Goal: Check status: Check status

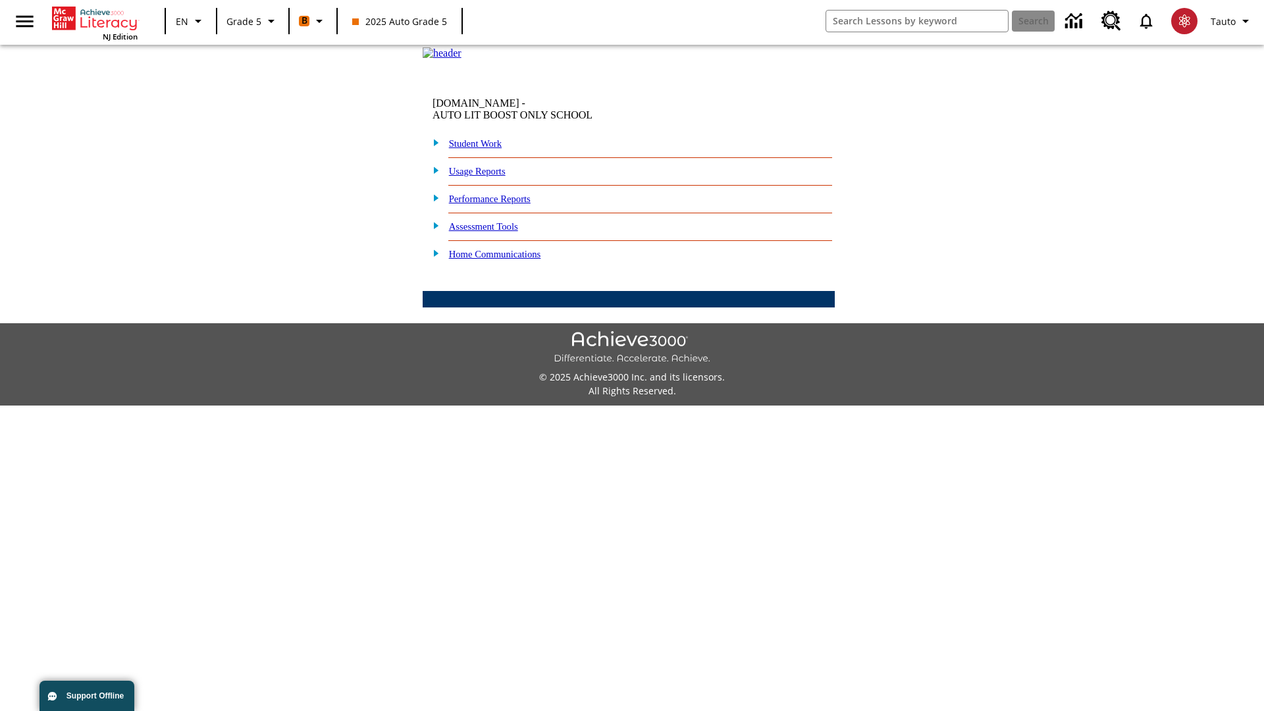
click at [484, 149] on link "Student Work" at bounding box center [475, 143] width 53 height 11
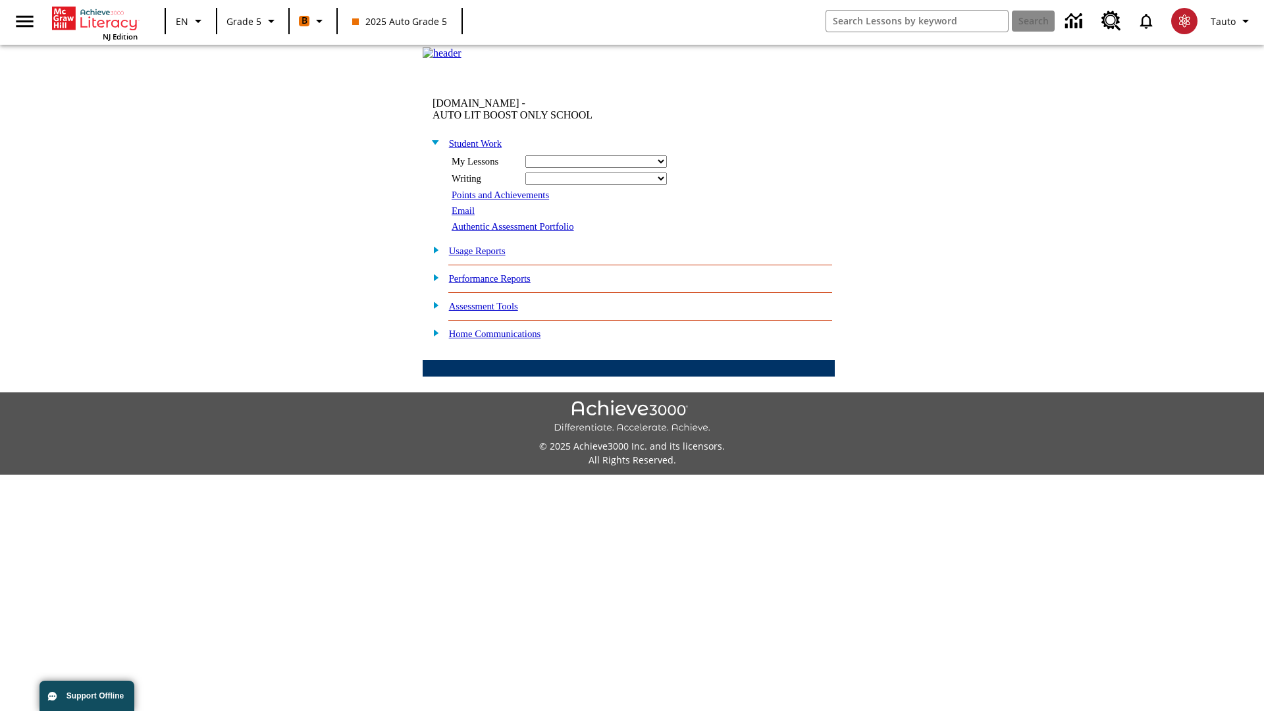
select select "/options/reports/?report_id=12&atype=21&section=2"
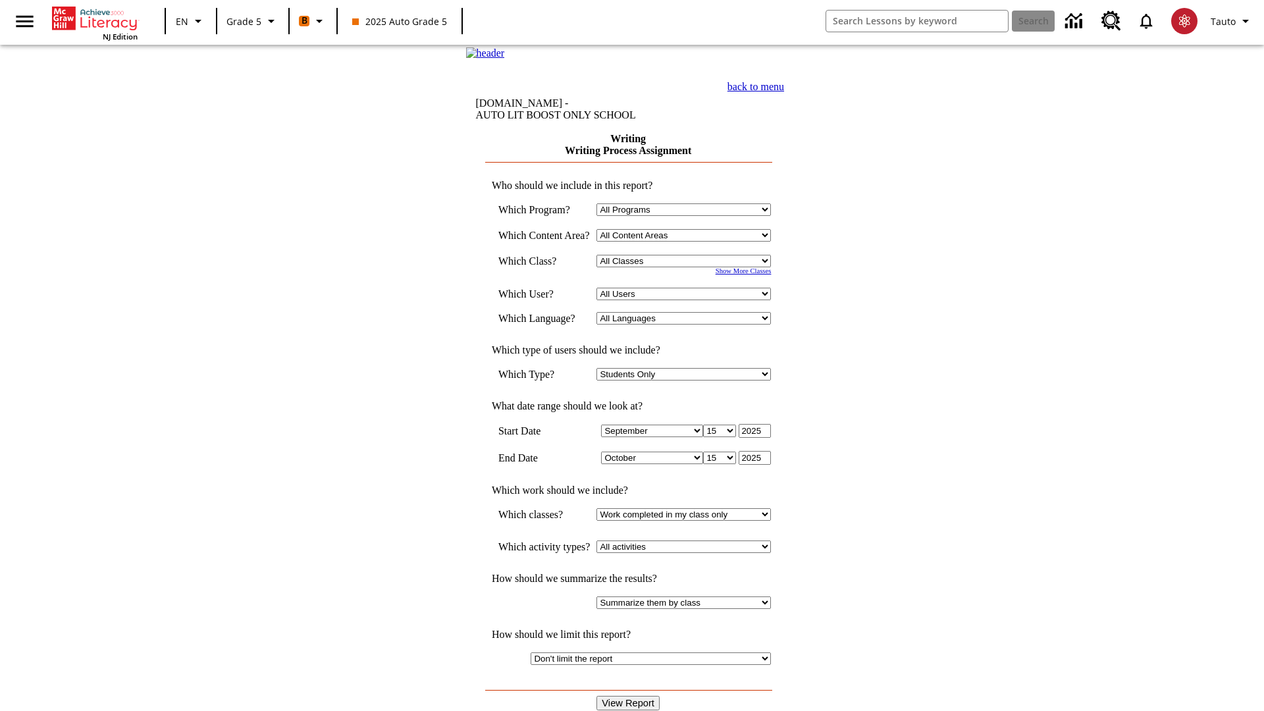
click at [688, 267] on select "Select a Class: All Classes 2025 Auto Grade 5 OL 2025 Auto Grade 6" at bounding box center [684, 261] width 175 height 13
select select "11133131"
click at [688, 300] on select "All Users Cat, Sautoen Cat, Sautoes Cat1, Sautoss Donotlogin, Sautoen Twoschool…" at bounding box center [684, 294] width 175 height 13
select select "21437107"
click at [630, 696] on input "View Report" at bounding box center [628, 703] width 63 height 14
